Goal: Task Accomplishment & Management: Complete application form

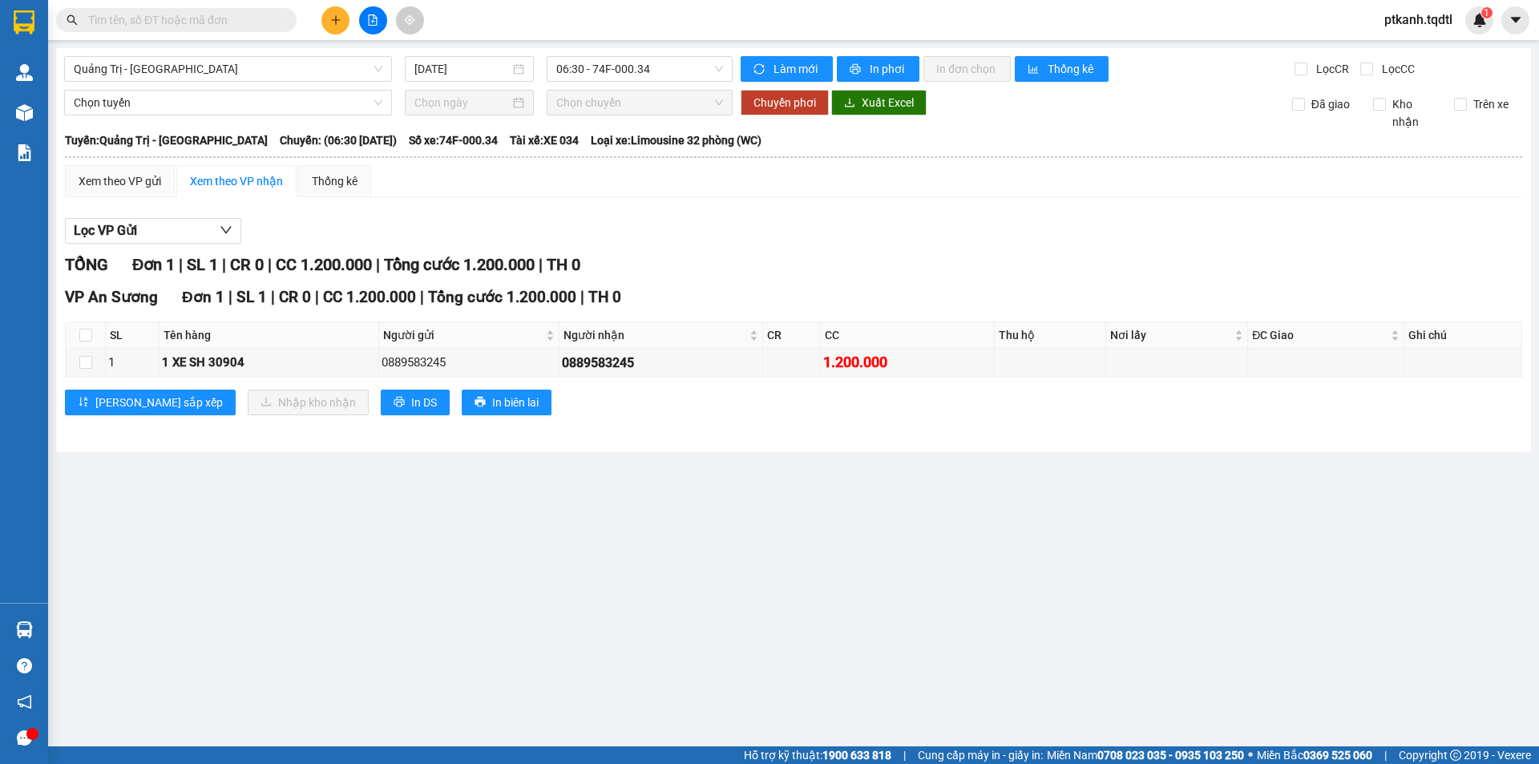
click at [873, 635] on section "Kết quả tìm kiếm ( 0 ) Bộ lọc No Data ptkanh.tqdtl 1 Quản [PERSON_NAME] lý khác…" at bounding box center [769, 382] width 1539 height 764
click at [335, 22] on icon "plus" at bounding box center [335, 19] width 11 height 11
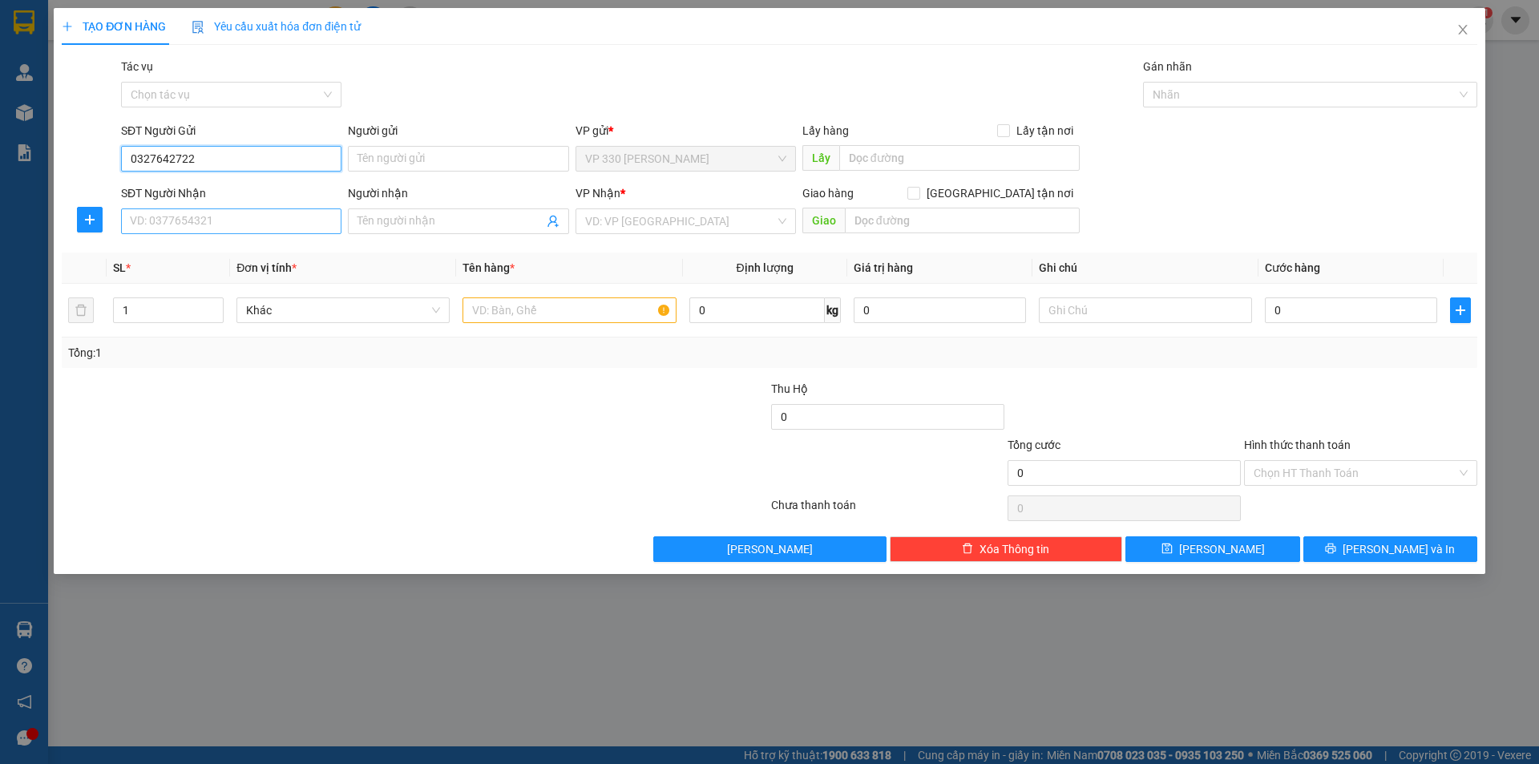
type input "0327642722"
click at [218, 220] on input "SĐT Người Nhận" at bounding box center [231, 221] width 220 height 26
type input "0398914892"
click at [296, 257] on div "0398914892" at bounding box center [231, 253] width 201 height 18
type input "100.000"
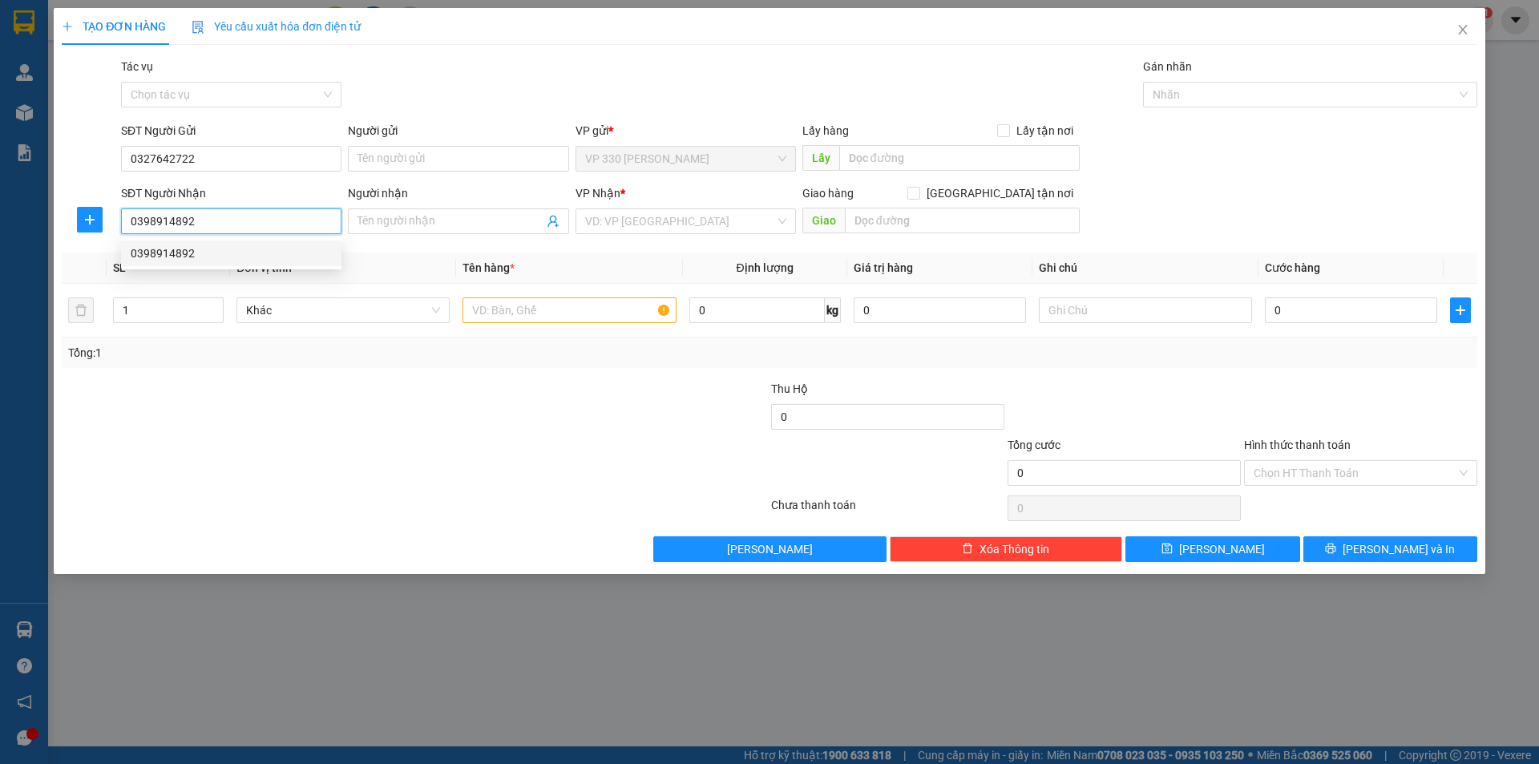
type input "100.000"
type input "0398914892"
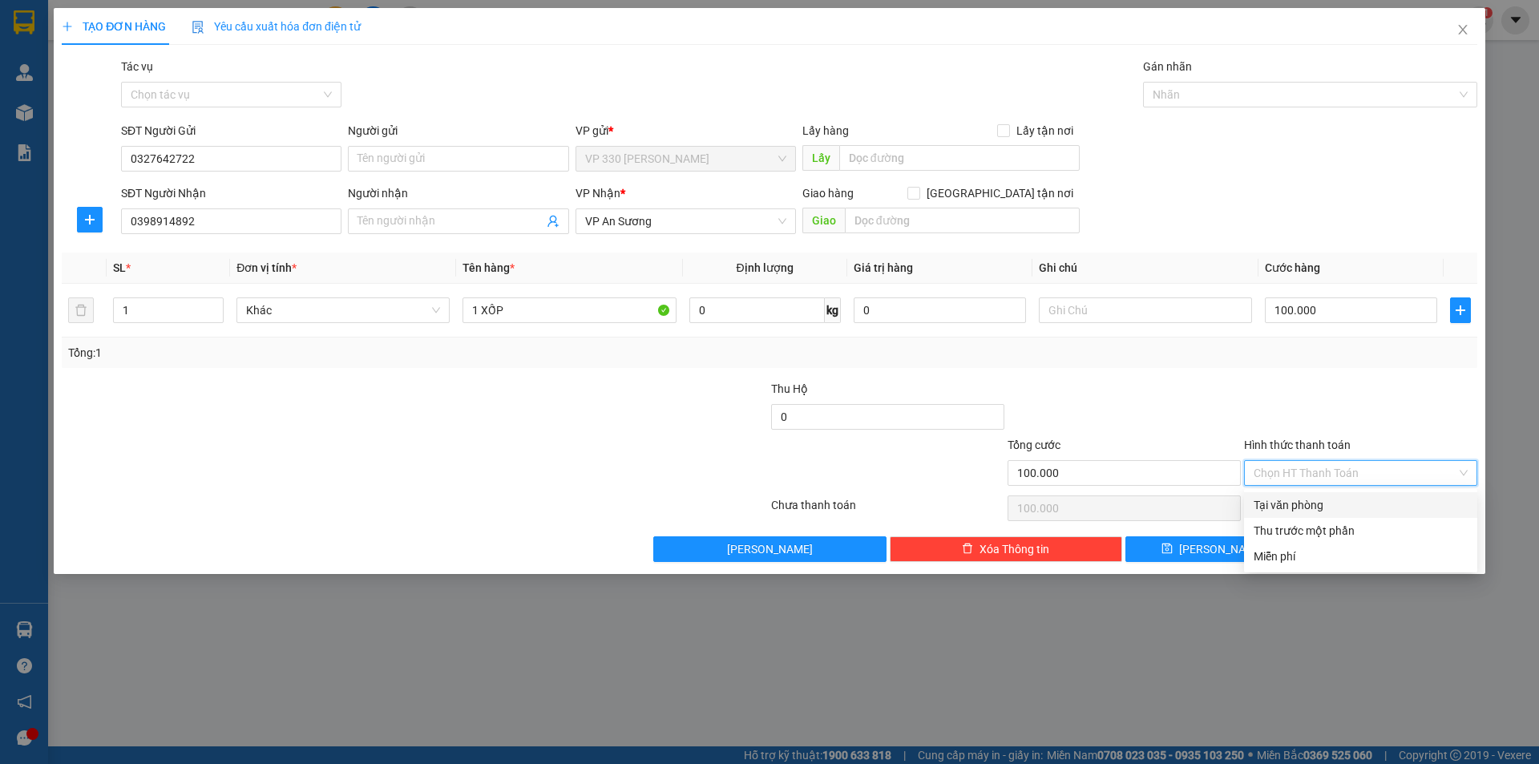
click at [1362, 469] on input "Hình thức thanh toán" at bounding box center [1354, 473] width 203 height 24
click at [1319, 510] on div "Tại văn phòng" at bounding box center [1360, 505] width 214 height 18
type input "0"
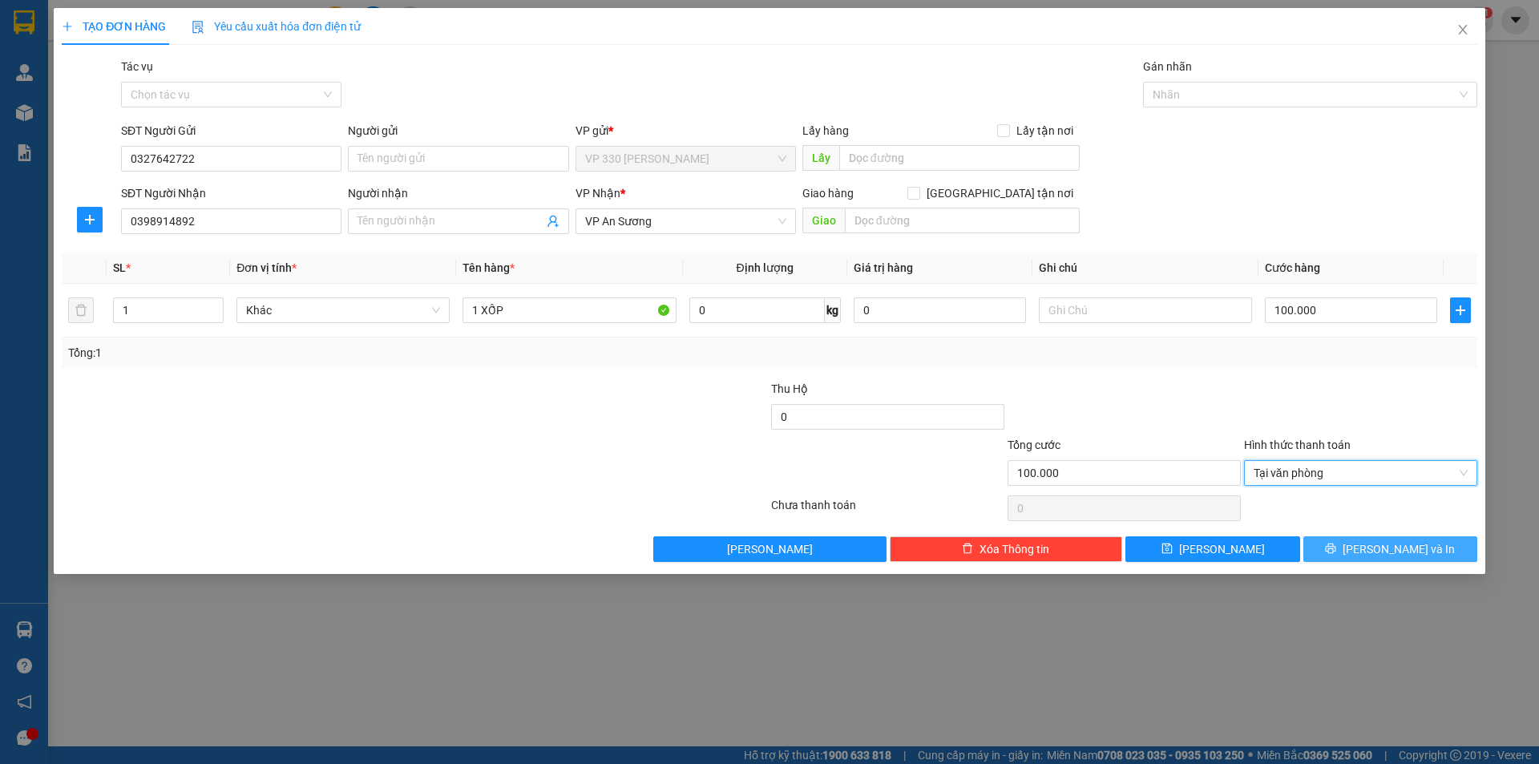
click at [1358, 560] on button "[PERSON_NAME] và In" at bounding box center [1390, 549] width 174 height 26
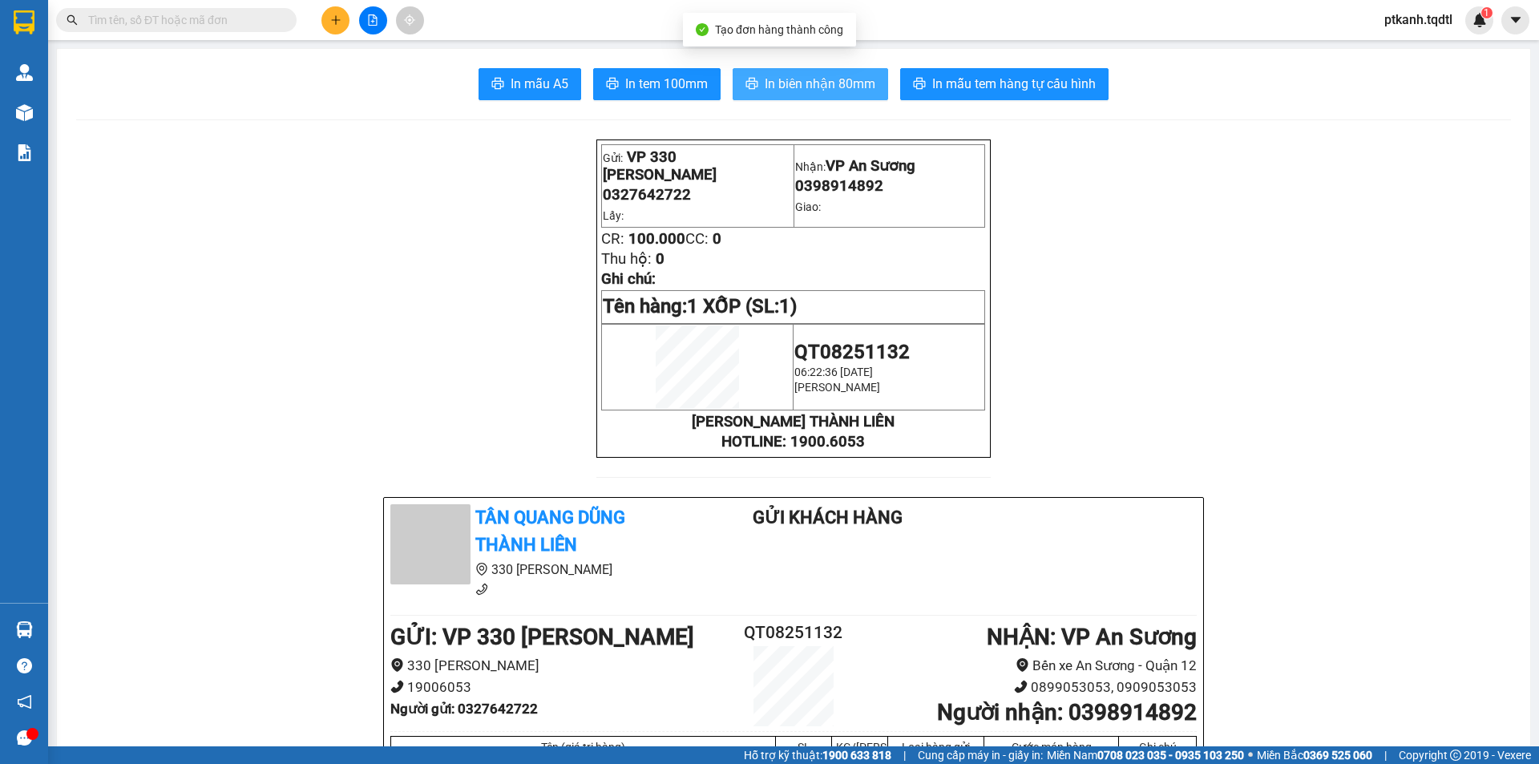
click at [791, 91] on span "In biên nhận 80mm" at bounding box center [819, 84] width 111 height 20
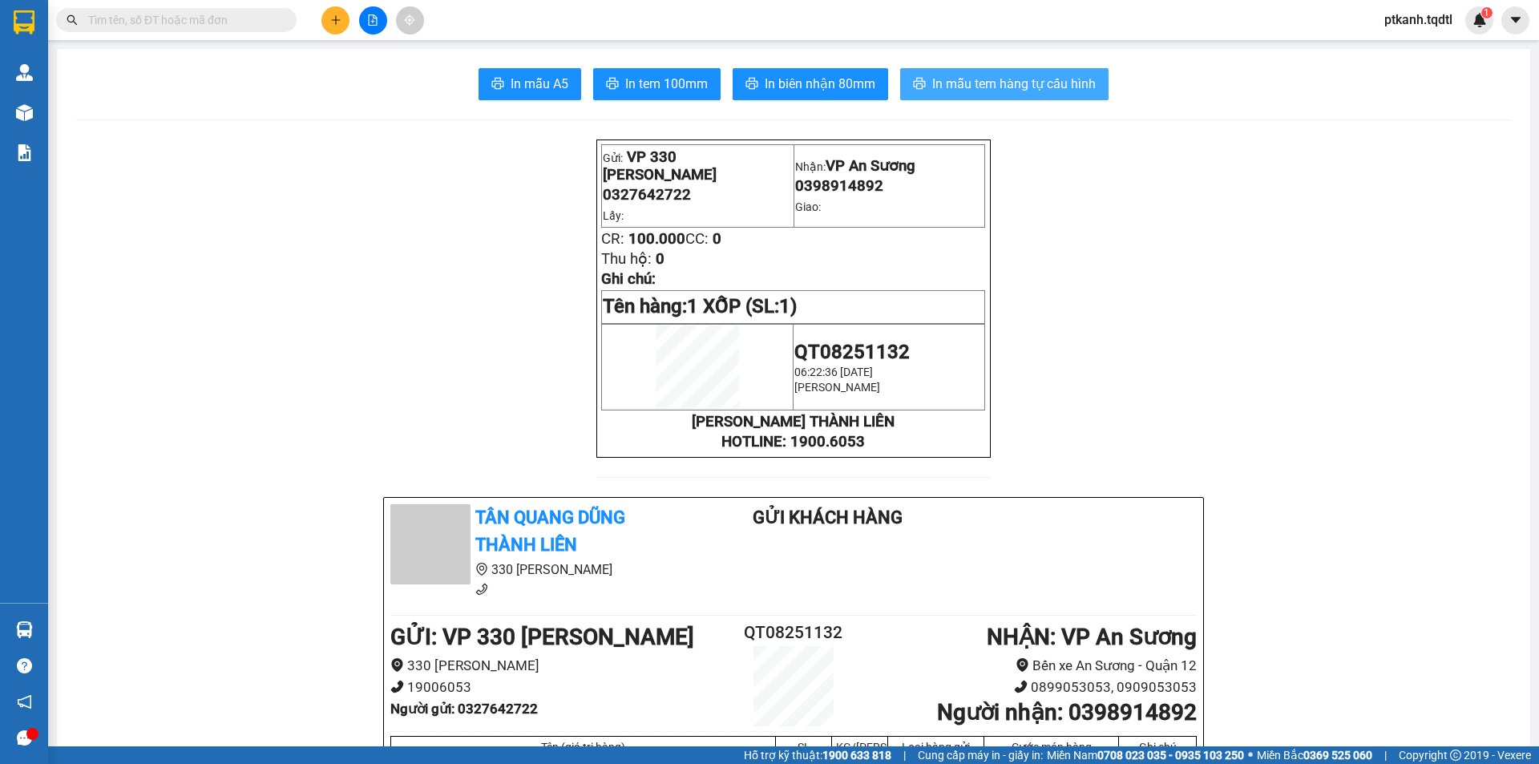
click at [980, 75] on span "In mẫu tem hàng tự cấu hình" at bounding box center [1013, 84] width 163 height 20
click at [333, 20] on icon "plus" at bounding box center [335, 19] width 9 height 1
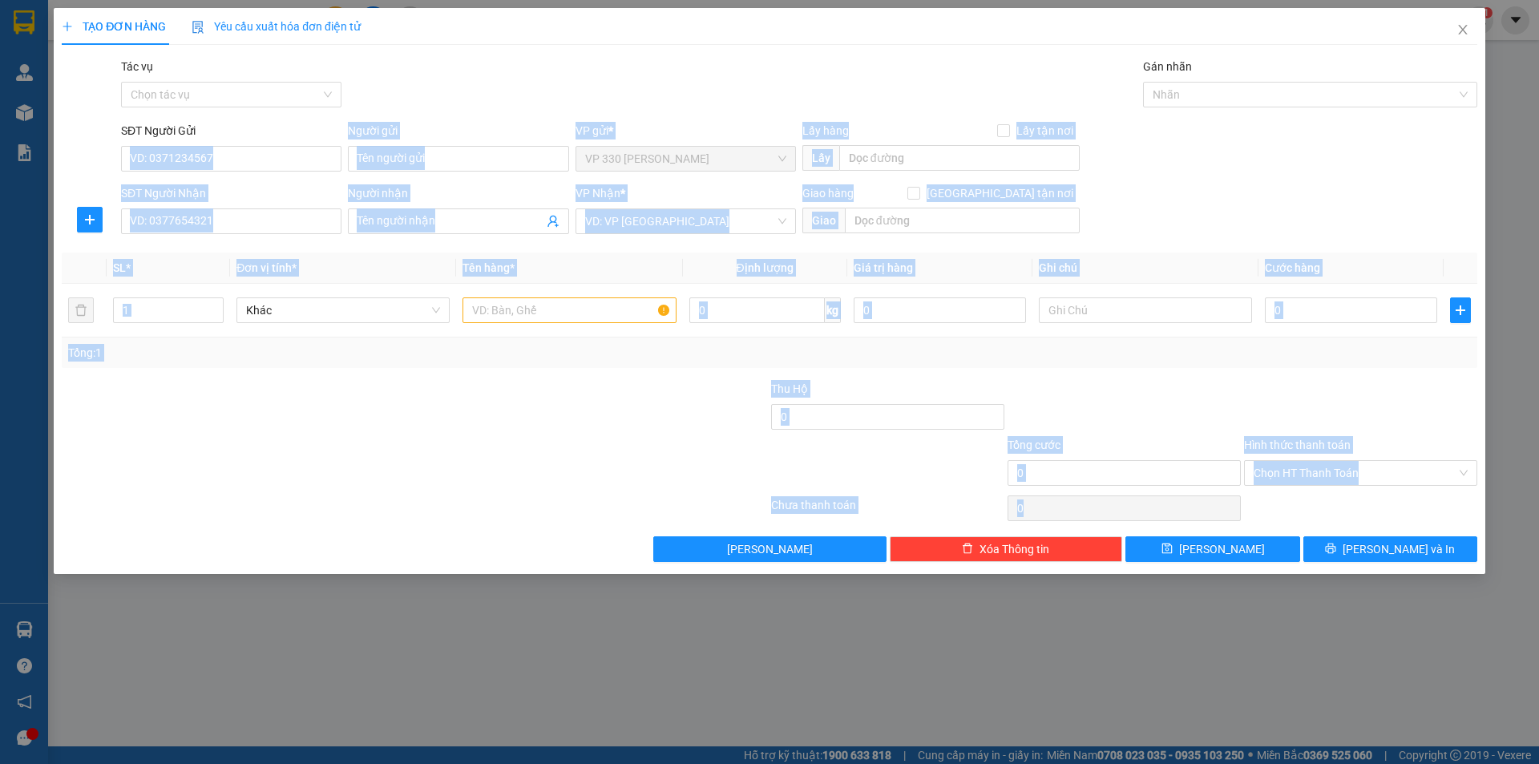
drag, startPoint x: 297, startPoint y: 139, endPoint x: 1083, endPoint y: 704, distance: 969.2
click at [1083, 704] on div "TẠO ĐƠN HÀNG Yêu cầu xuất hóa đơn điện tử Transit Pickup Surcharge Ids Transit …" at bounding box center [769, 382] width 1539 height 764
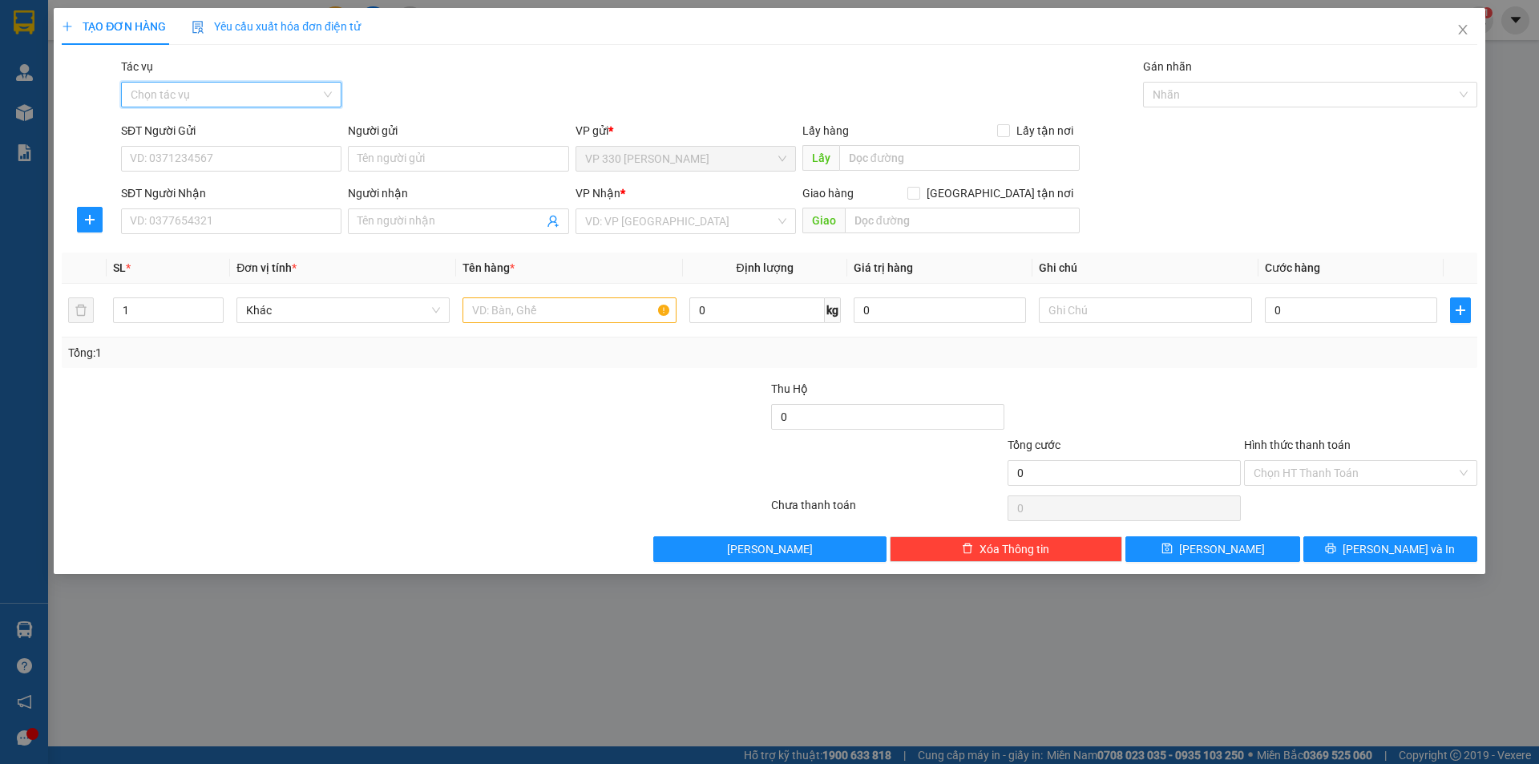
click at [288, 87] on input "Tác vụ" at bounding box center [226, 95] width 190 height 24
drag, startPoint x: 530, startPoint y: 130, endPoint x: 450, endPoint y: 115, distance: 80.6
click at [519, 128] on div "Người gửi" at bounding box center [458, 131] width 220 height 18
click at [519, 146] on input "Người gửi" at bounding box center [458, 159] width 220 height 26
drag, startPoint x: 220, startPoint y: 170, endPoint x: 220, endPoint y: 161, distance: 8.8
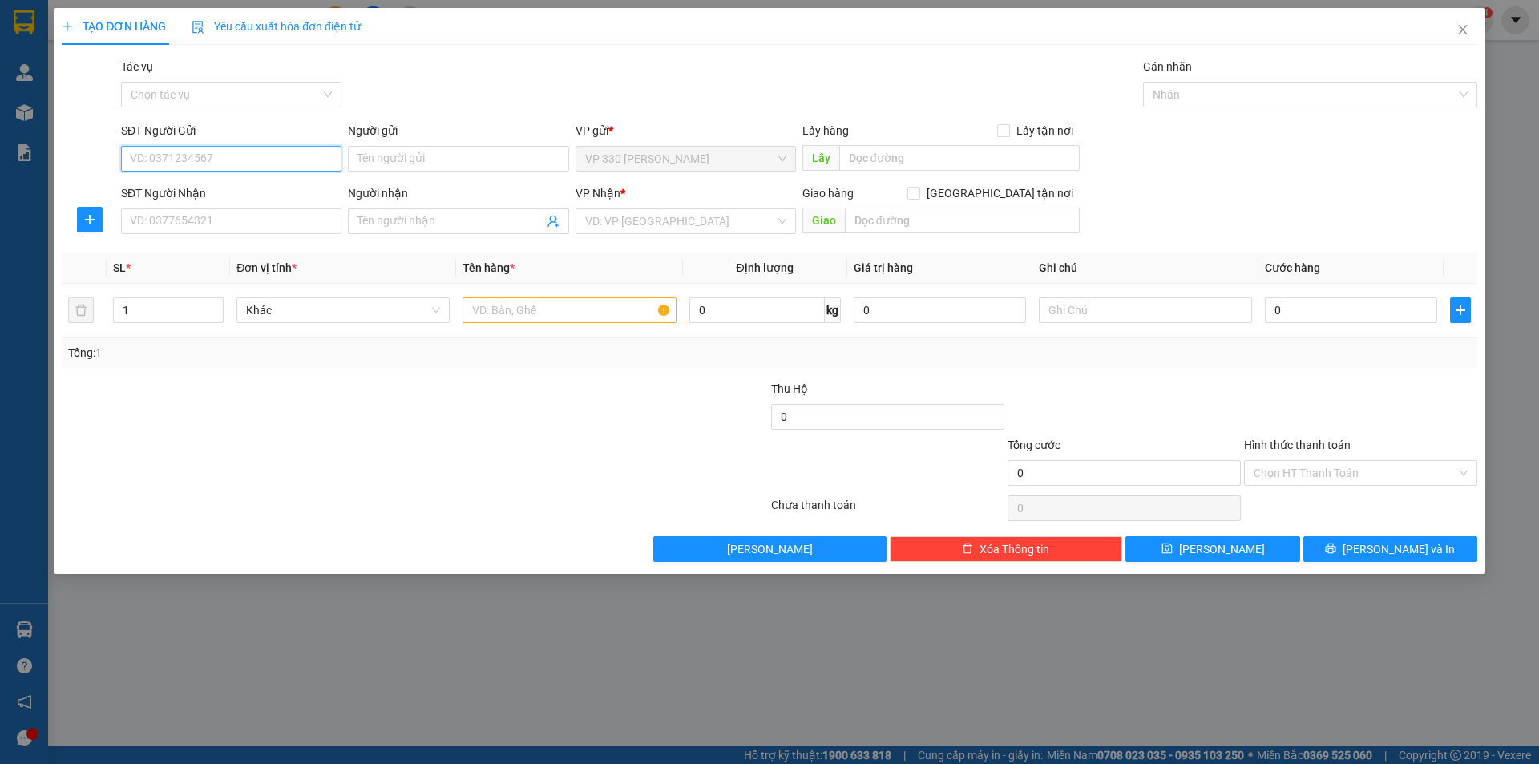
click at [220, 163] on input "SĐT Người Gửi" at bounding box center [231, 159] width 220 height 26
type input "0905642666"
click at [256, 194] on div "0905642666" at bounding box center [231, 191] width 201 height 18
type input "330"
type input "0949568456"
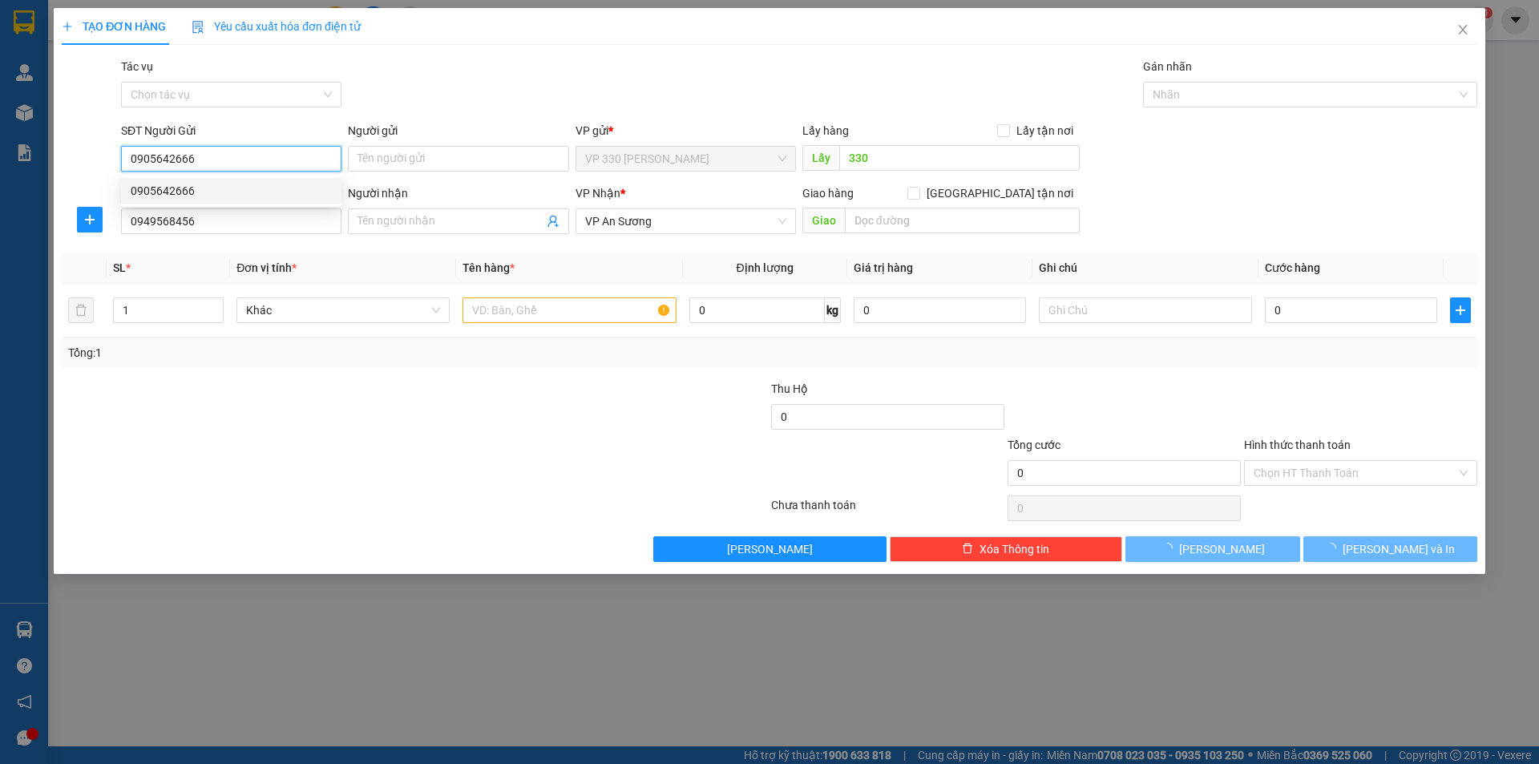
type input "200.000"
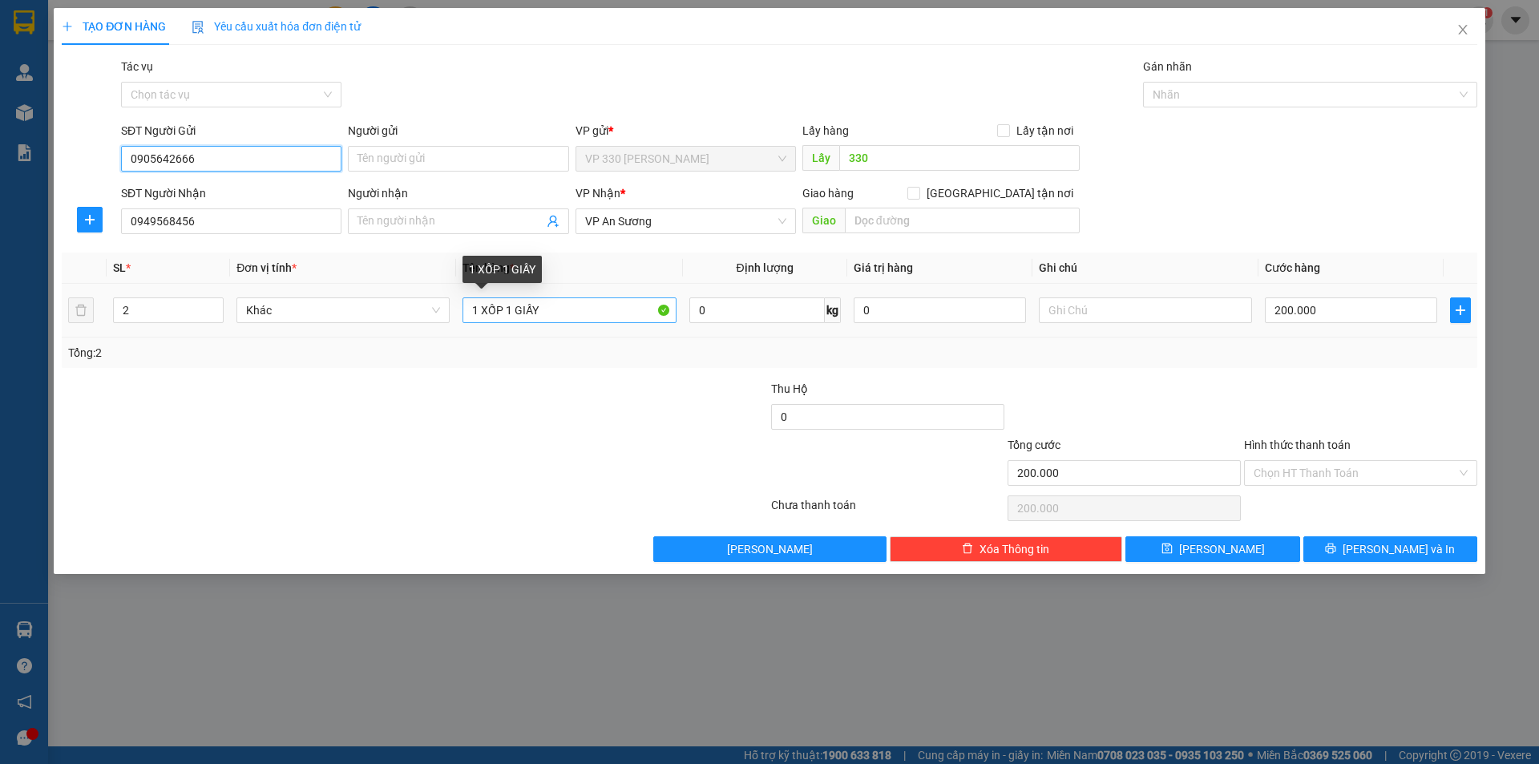
type input "0905642666"
click at [589, 305] on input "1 XỐP 1 GIẤY" at bounding box center [568, 310] width 213 height 26
type input "1 XỐP"
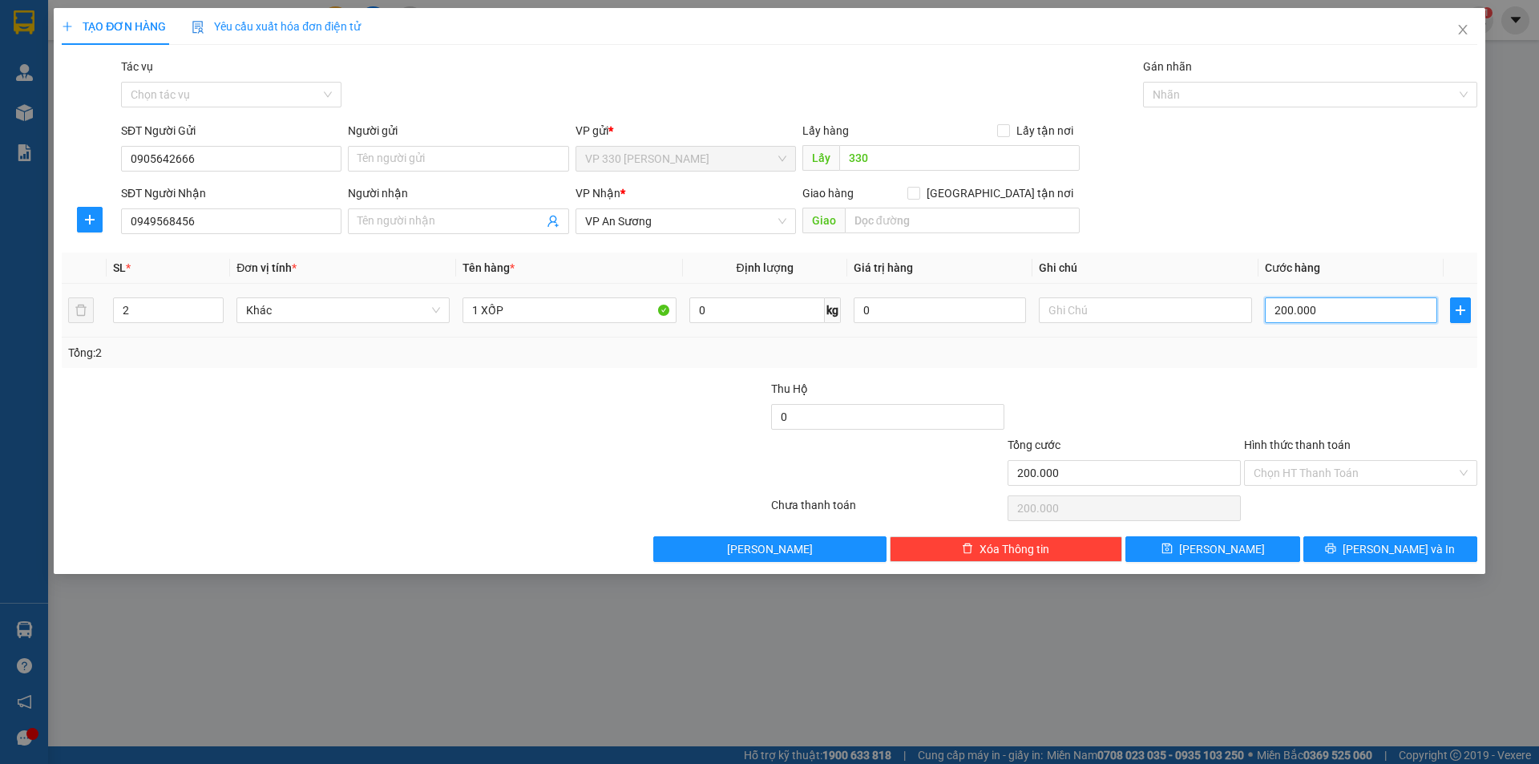
type input "0"
type input "1"
click at [1303, 313] on input "0" at bounding box center [1351, 310] width 172 height 26
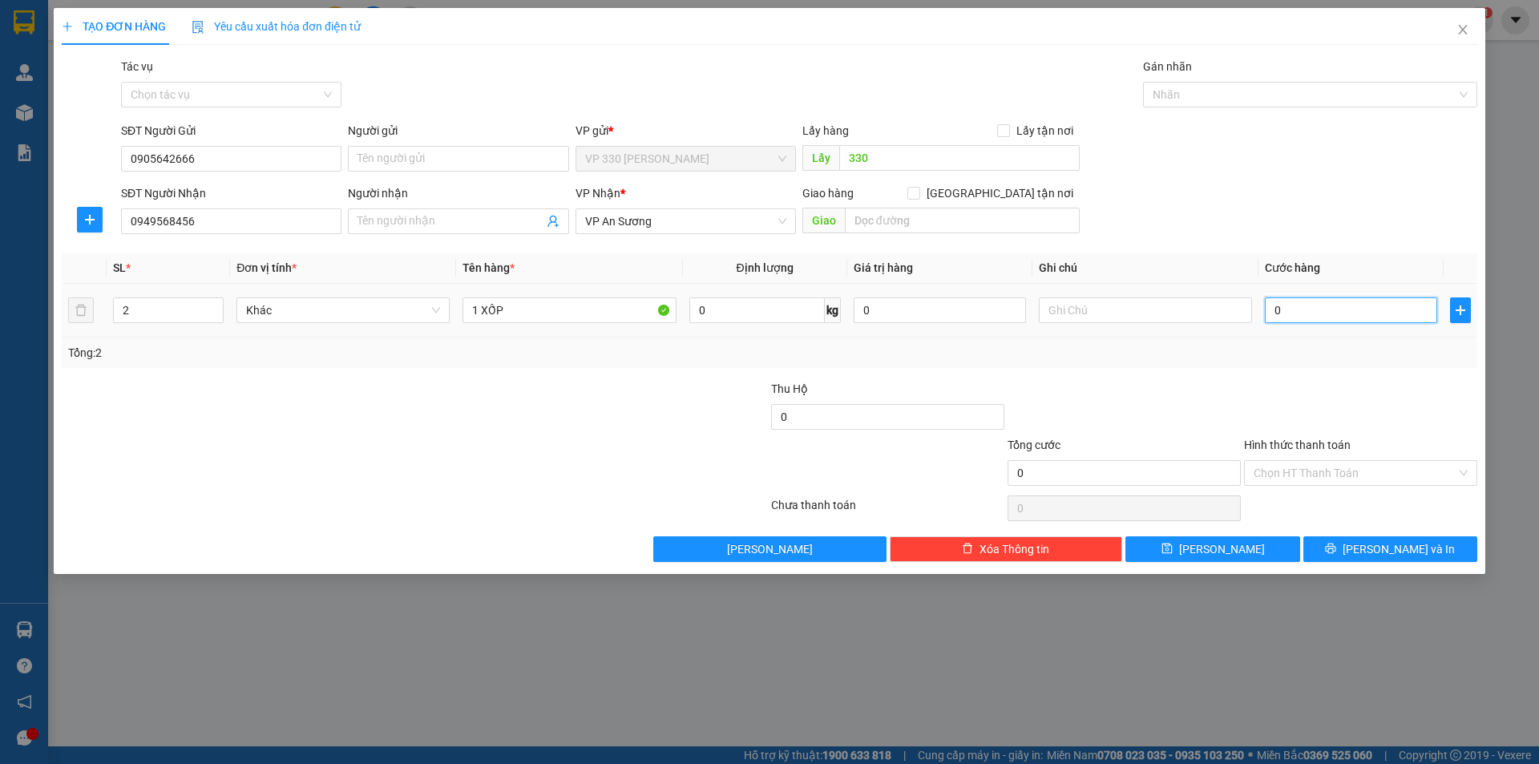
type input "1"
type input "10"
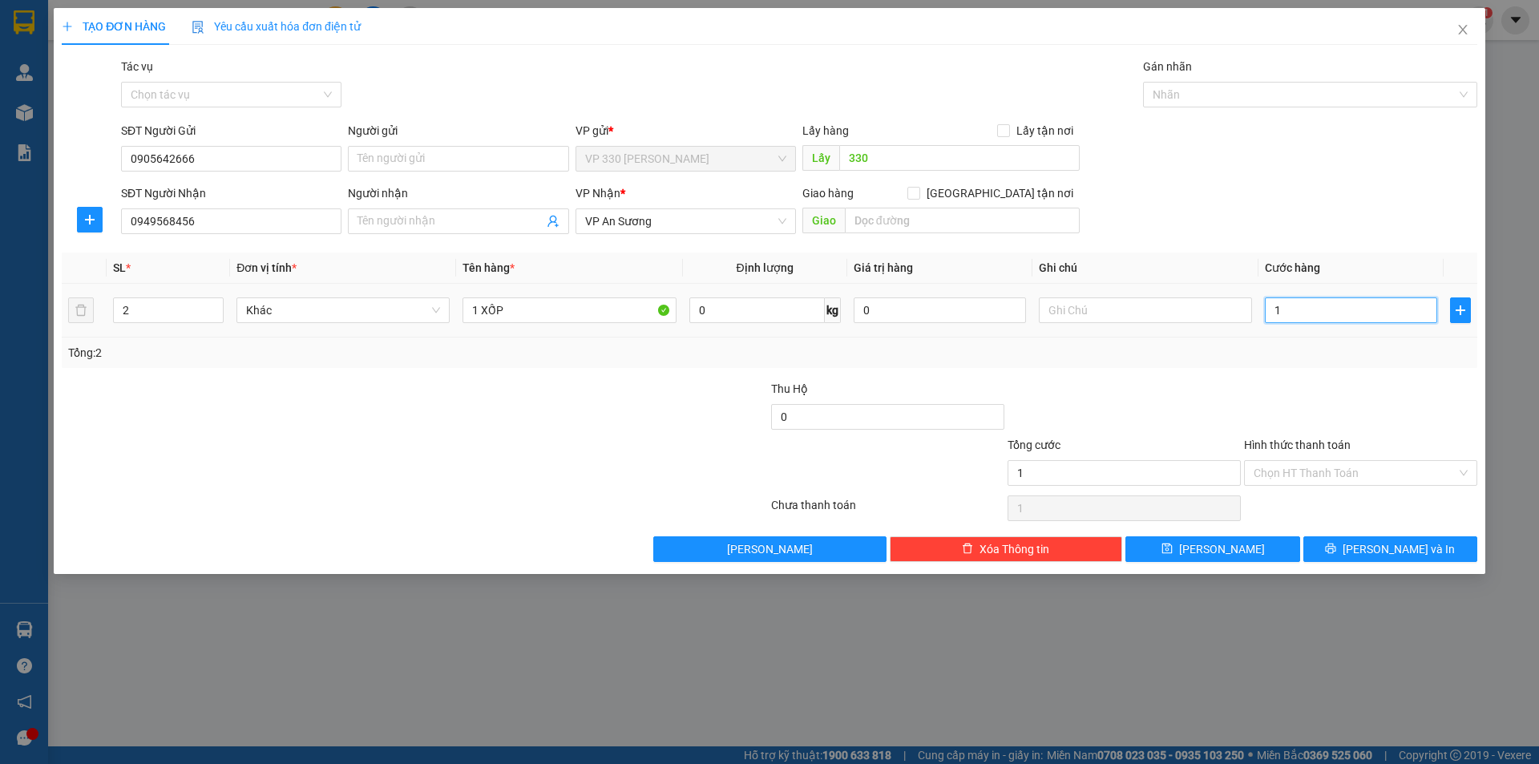
type input "10"
type input "100"
type input "1.000"
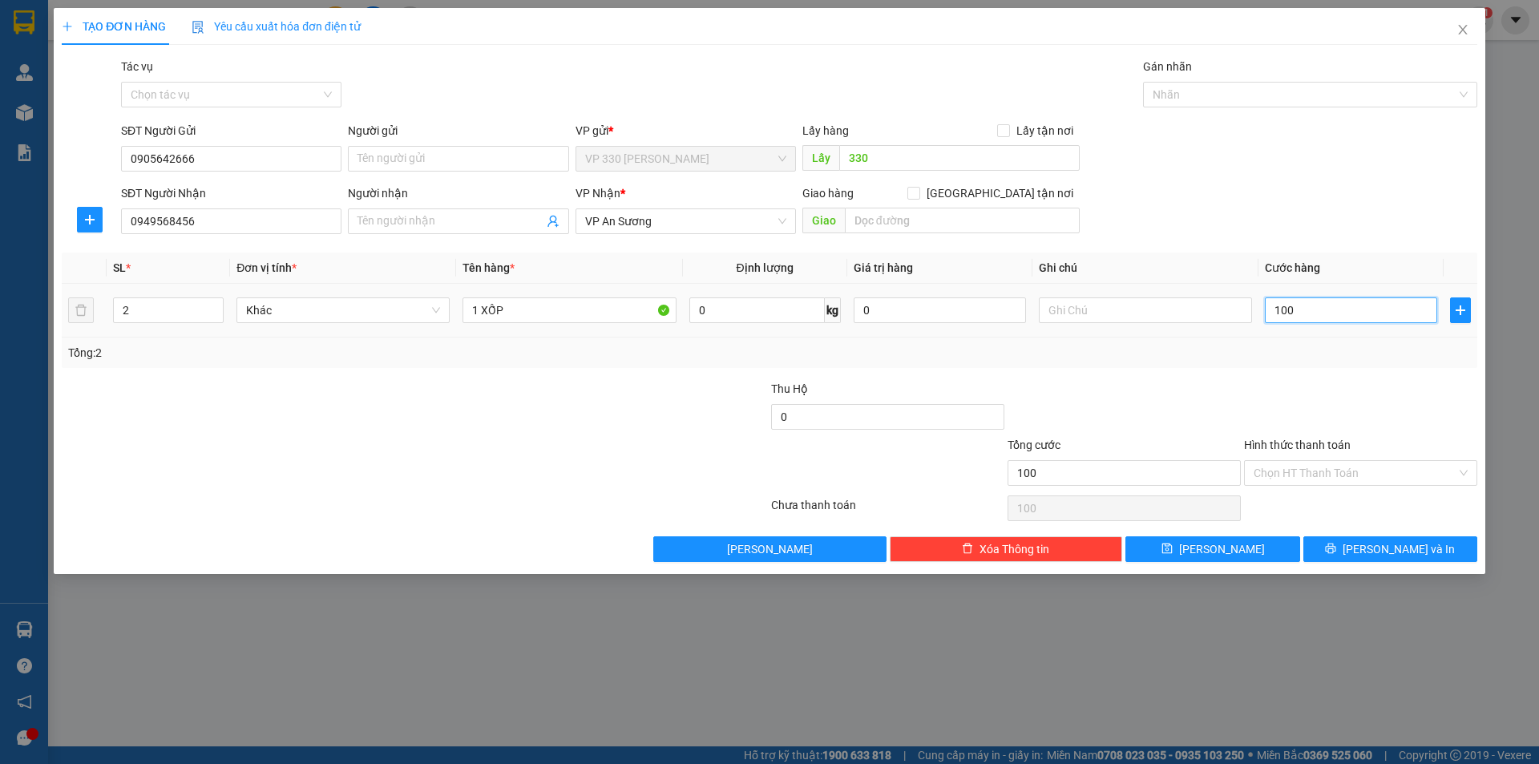
type input "1.000"
type input "10.000"
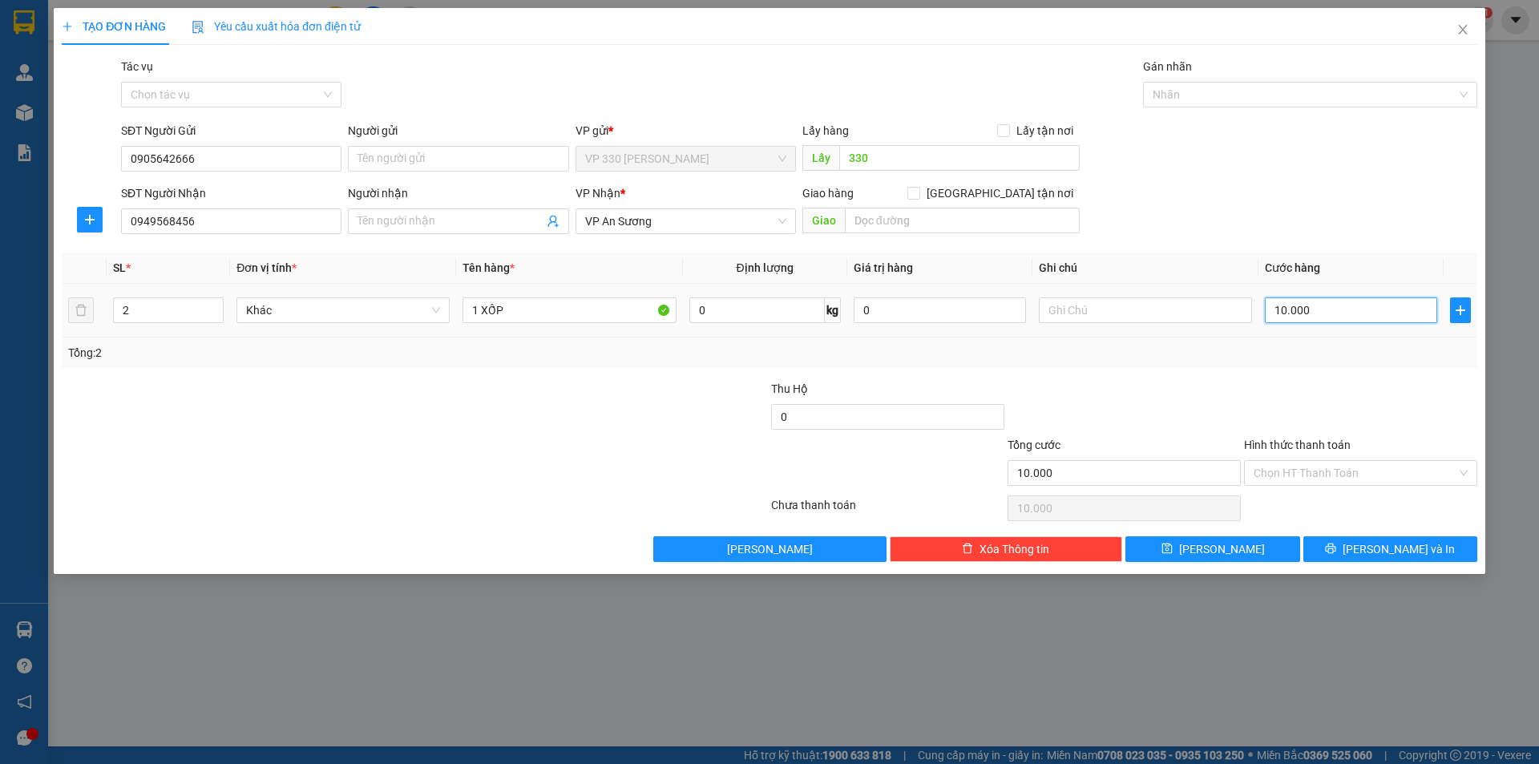
type input "100.000"
click at [1318, 471] on input "Hình thức thanh toán" at bounding box center [1354, 473] width 203 height 24
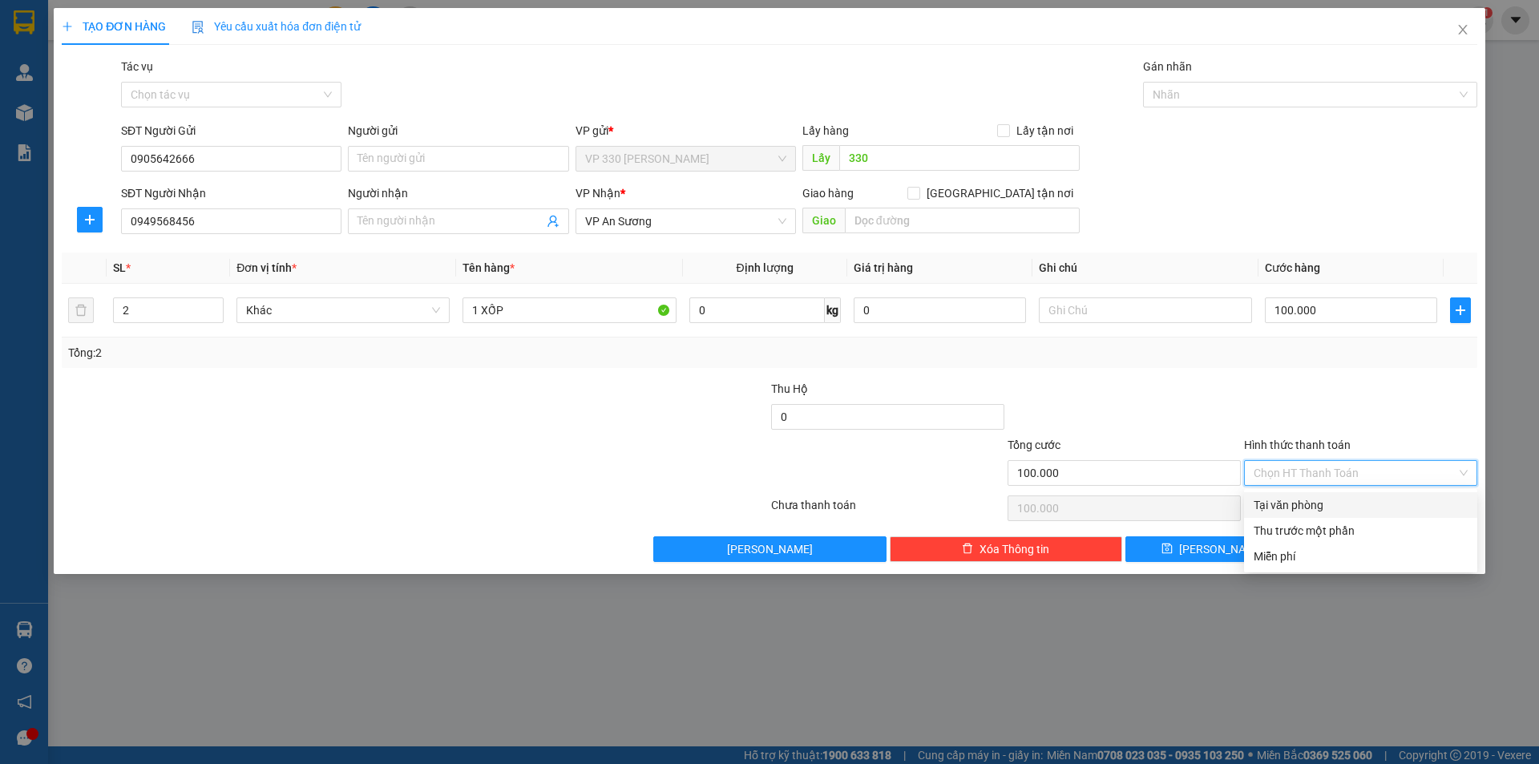
click at [1327, 506] on div "Tại văn phòng" at bounding box center [1360, 505] width 214 height 18
type input "0"
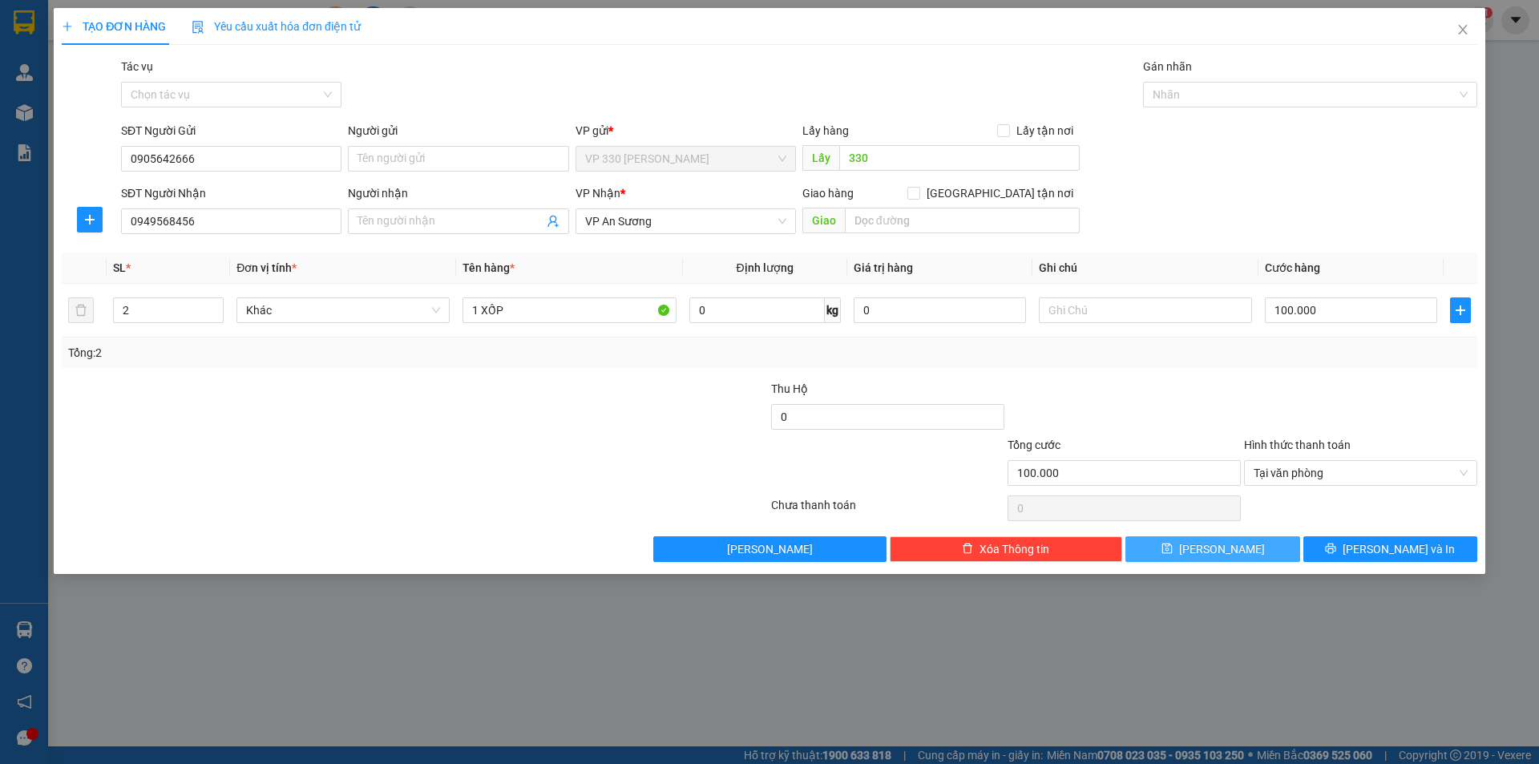
click at [1221, 553] on span "[PERSON_NAME]" at bounding box center [1222, 549] width 86 height 18
type input "0"
click at [22, 75] on div "TẠO ĐƠN HÀNG Yêu cầu xuất hóa đơn điện tử Transit Pickup Surcharge Ids Transit …" at bounding box center [769, 382] width 1539 height 764
click at [26, 68] on div "TẠO ĐƠN HÀNG Yêu cầu xuất hóa đơn điện tử Transit Pickup Surcharge Ids Transit …" at bounding box center [769, 382] width 1539 height 764
drag, startPoint x: 19, startPoint y: 626, endPoint x: 277, endPoint y: 621, distance: 258.1
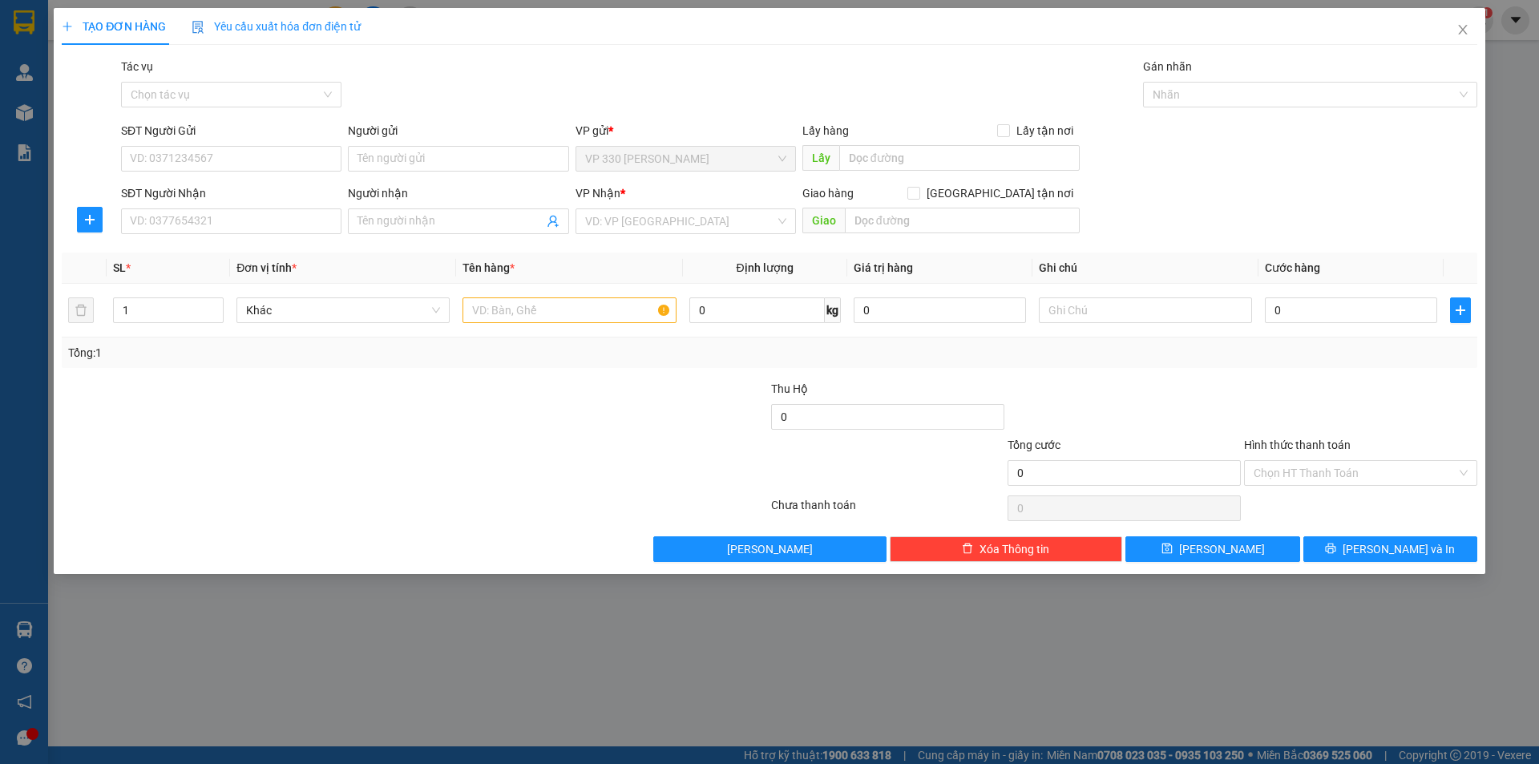
click at [20, 626] on div "TẠO ĐƠN HÀNG Yêu cầu xuất hóa đơn điện tử Transit Pickup Surcharge Ids Transit …" at bounding box center [769, 382] width 1539 height 764
click at [1457, 31] on icon "close" at bounding box center [1462, 29] width 13 height 13
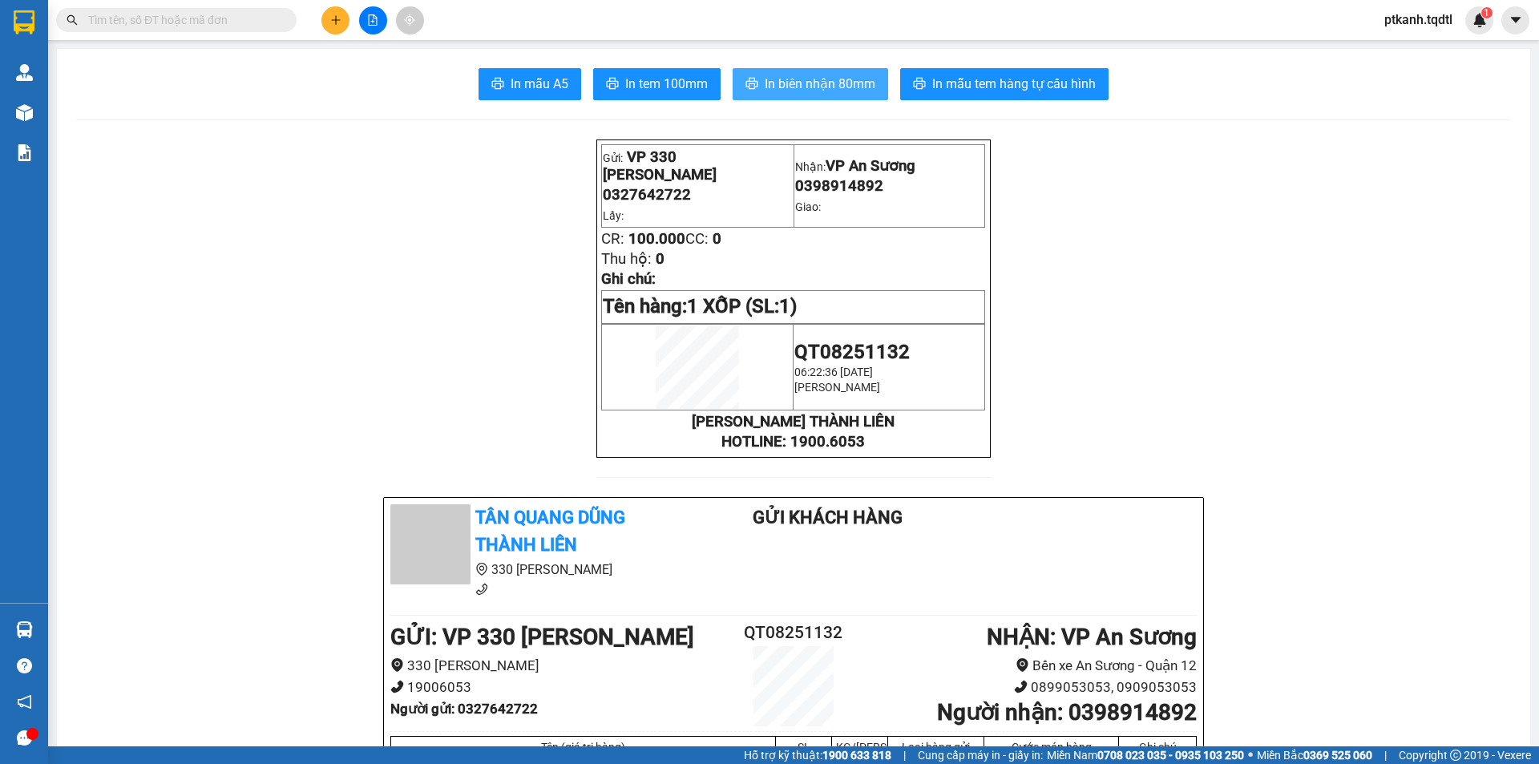
click at [820, 91] on span "In biên nhận 80mm" at bounding box center [819, 84] width 111 height 20
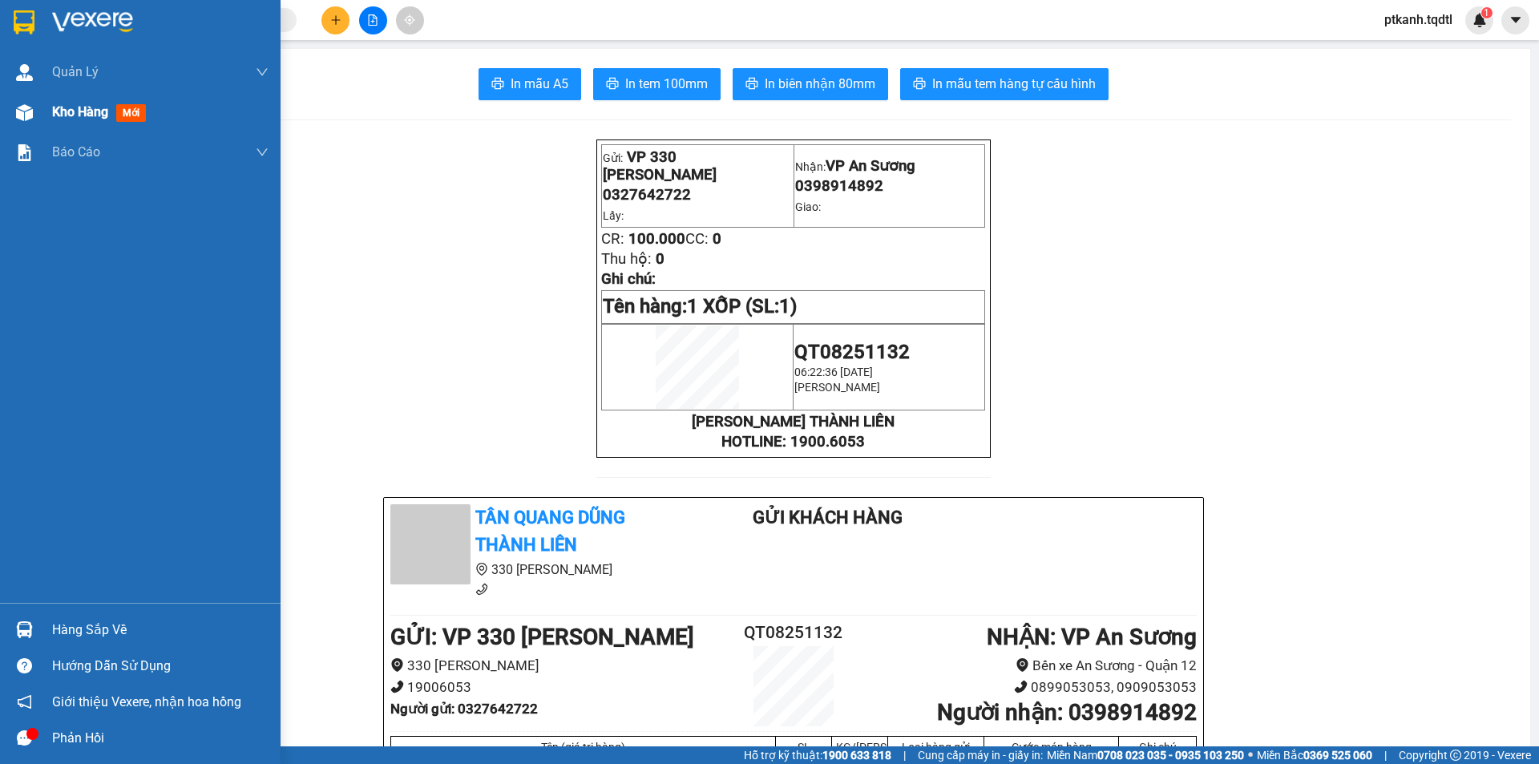
click at [65, 116] on span "Kho hàng" at bounding box center [80, 111] width 56 height 15
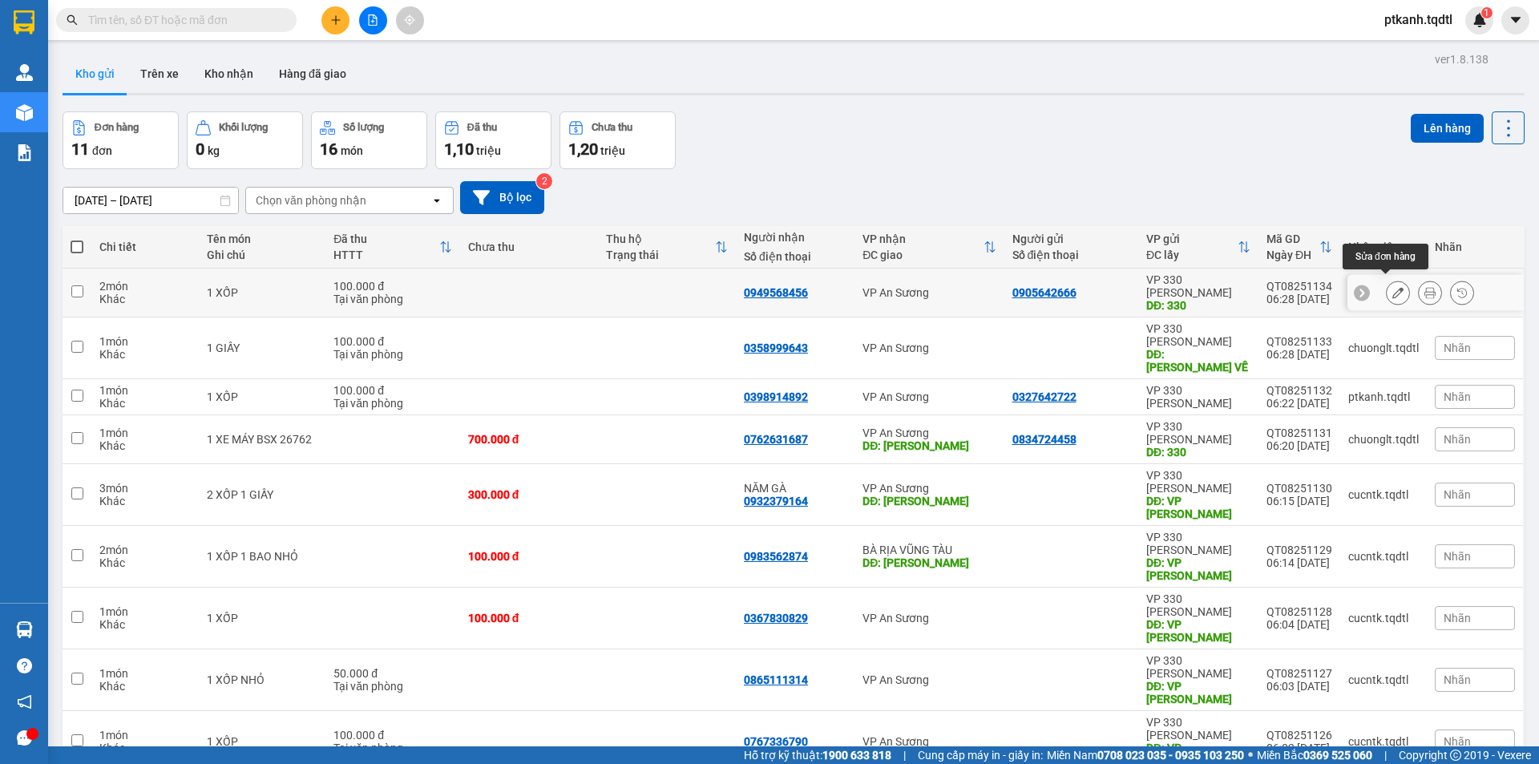
click at [1392, 287] on icon at bounding box center [1397, 292] width 11 height 11
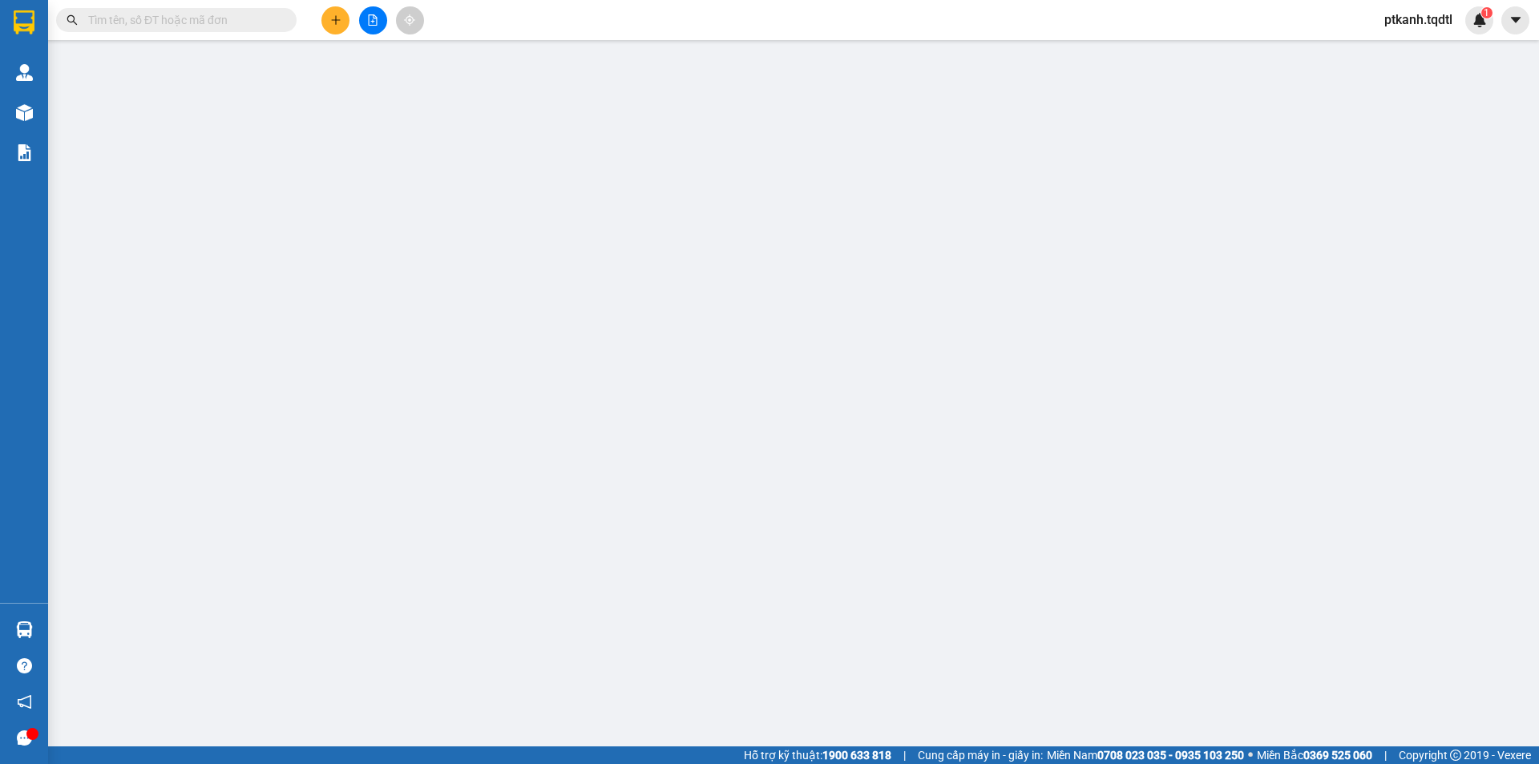
type input "0905642666"
type input "330"
type input "0949568456"
type input "100.000"
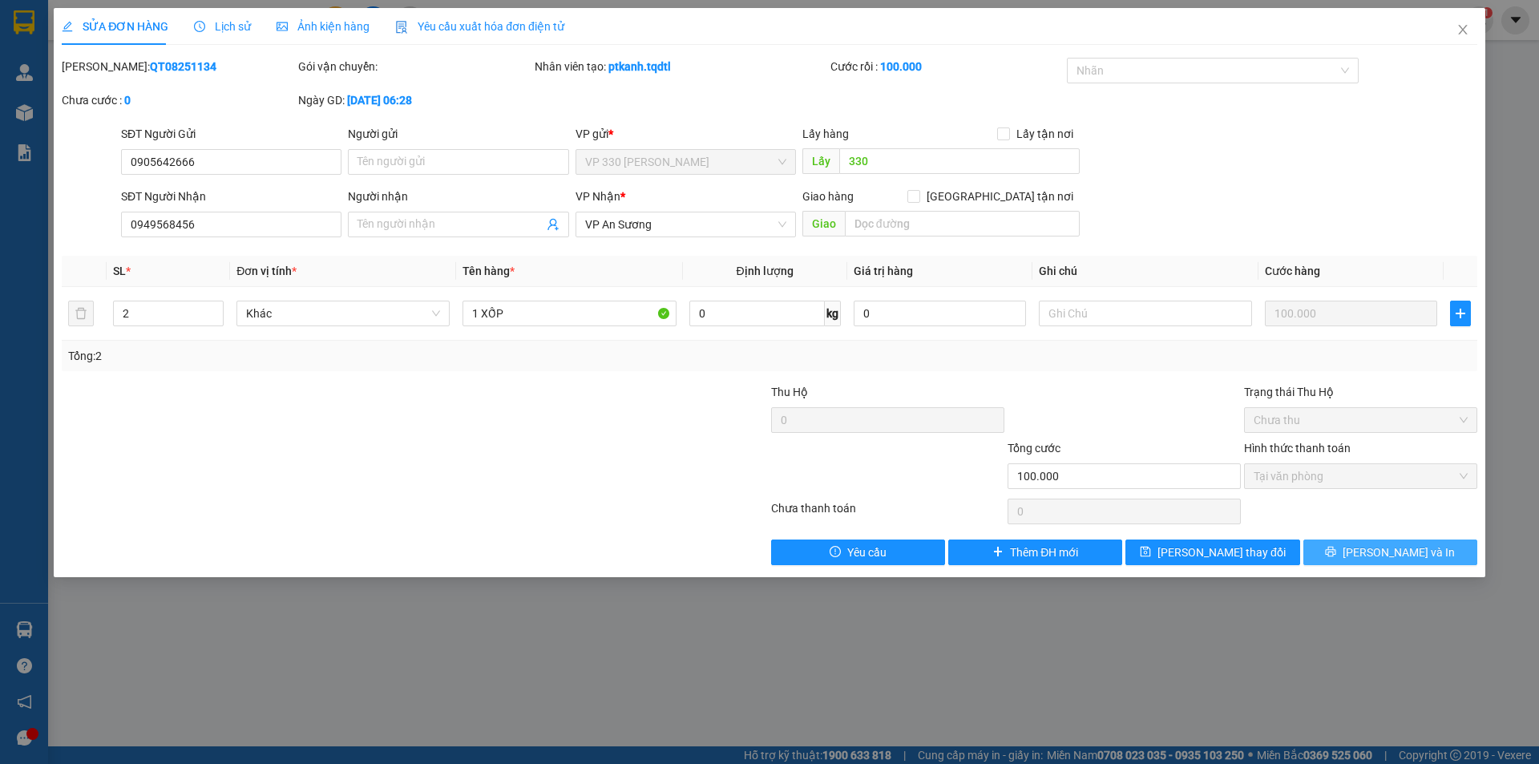
click at [1426, 555] on button "[PERSON_NAME] và In" at bounding box center [1390, 552] width 174 height 26
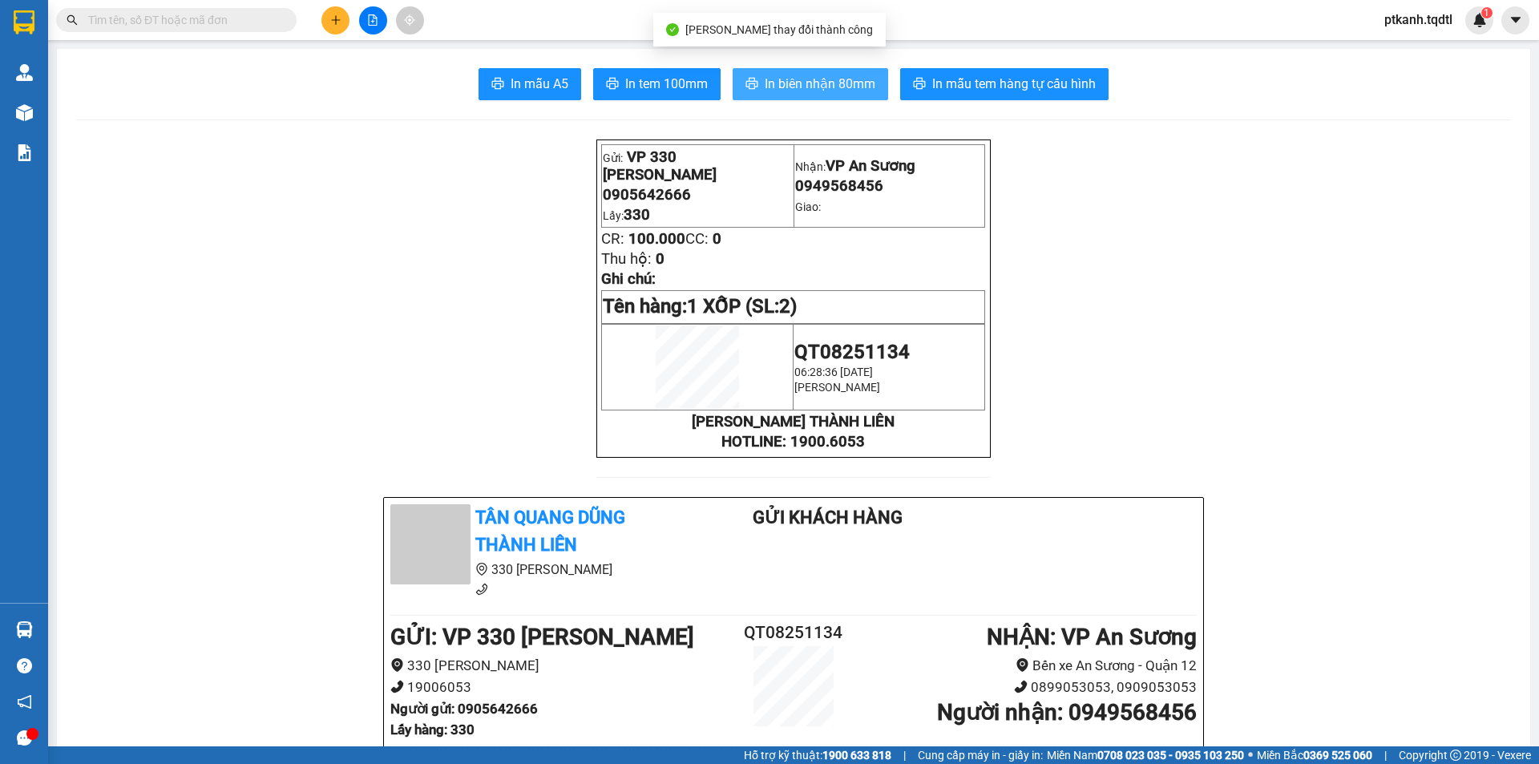
click at [835, 87] on span "In biên nhận 80mm" at bounding box center [819, 84] width 111 height 20
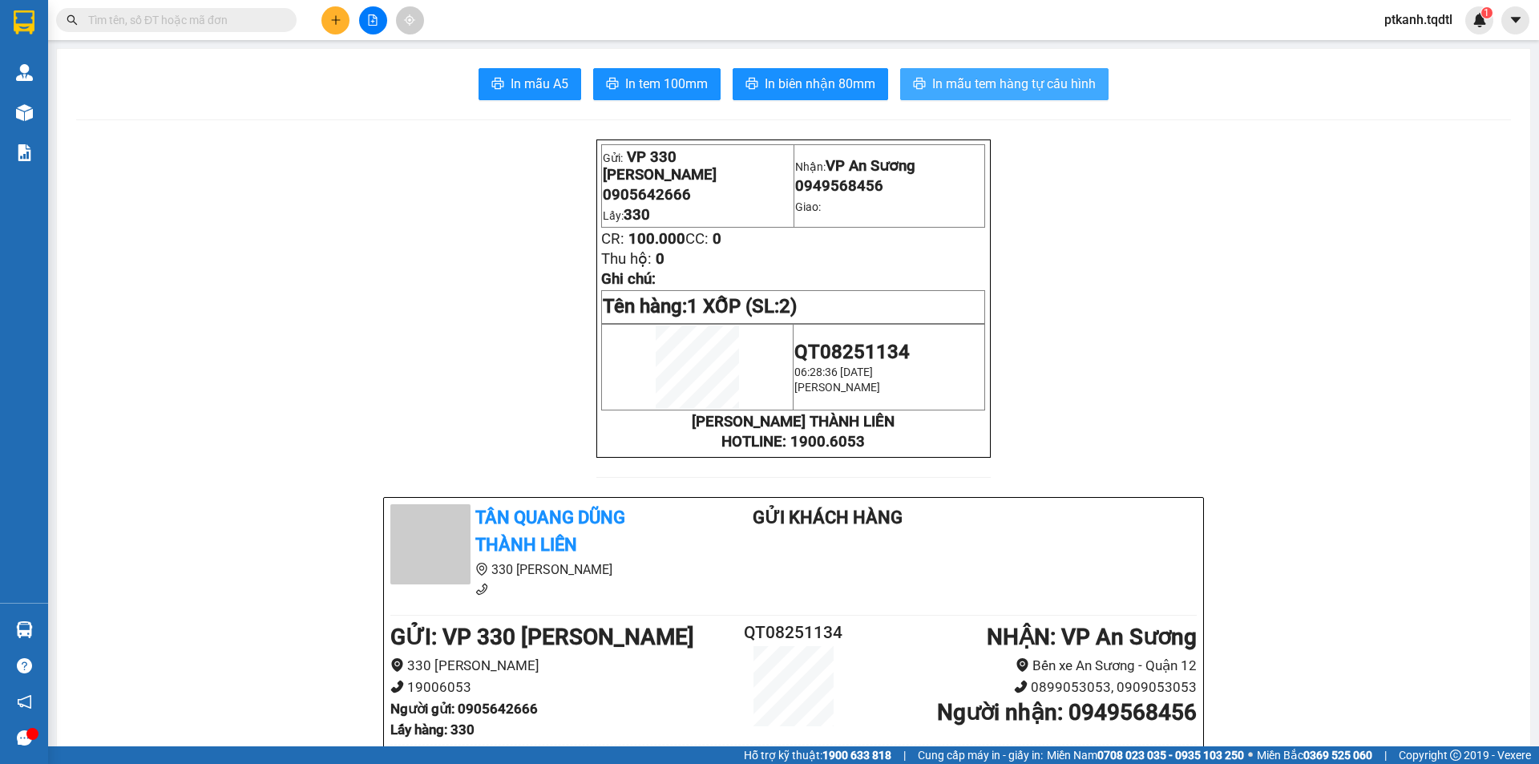
click at [960, 86] on span "In mẫu tem hàng tự cấu hình" at bounding box center [1013, 84] width 163 height 20
